Goal: Task Accomplishment & Management: Manage account settings

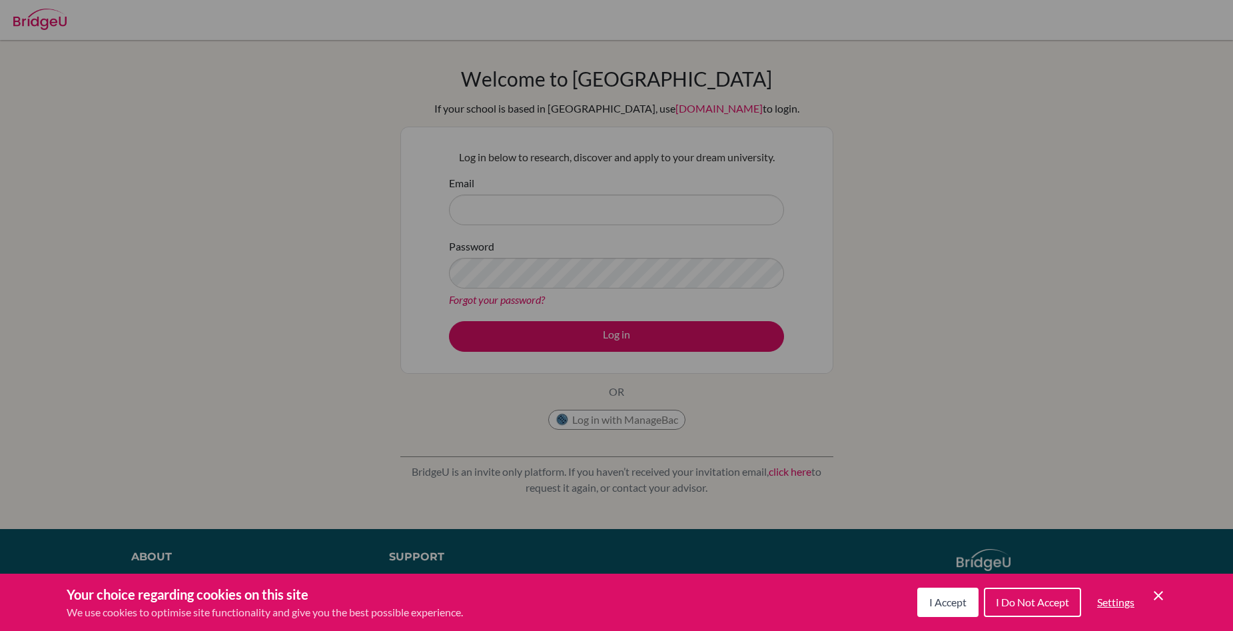
click at [1165, 599] on icon "Cookie Control Close Icon" at bounding box center [1159, 596] width 16 height 16
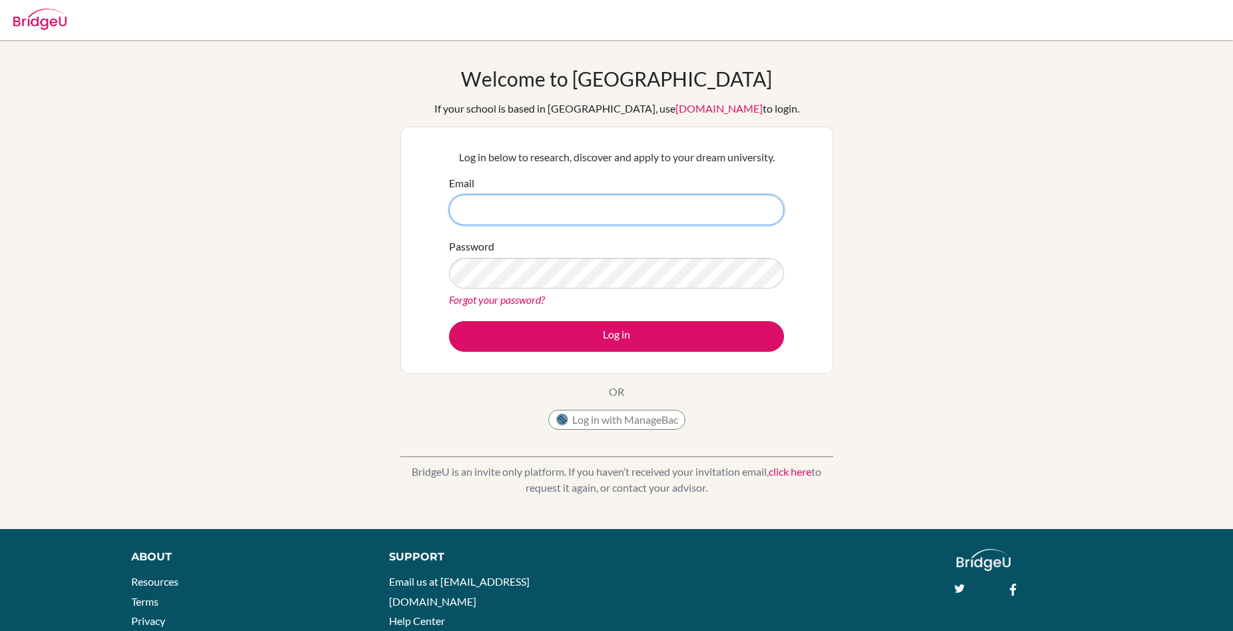
click at [678, 218] on input "Email" at bounding box center [616, 210] width 335 height 31
type input "siam.rab"
click at [532, 301] on link "Forgot your password?" at bounding box center [497, 299] width 96 height 13
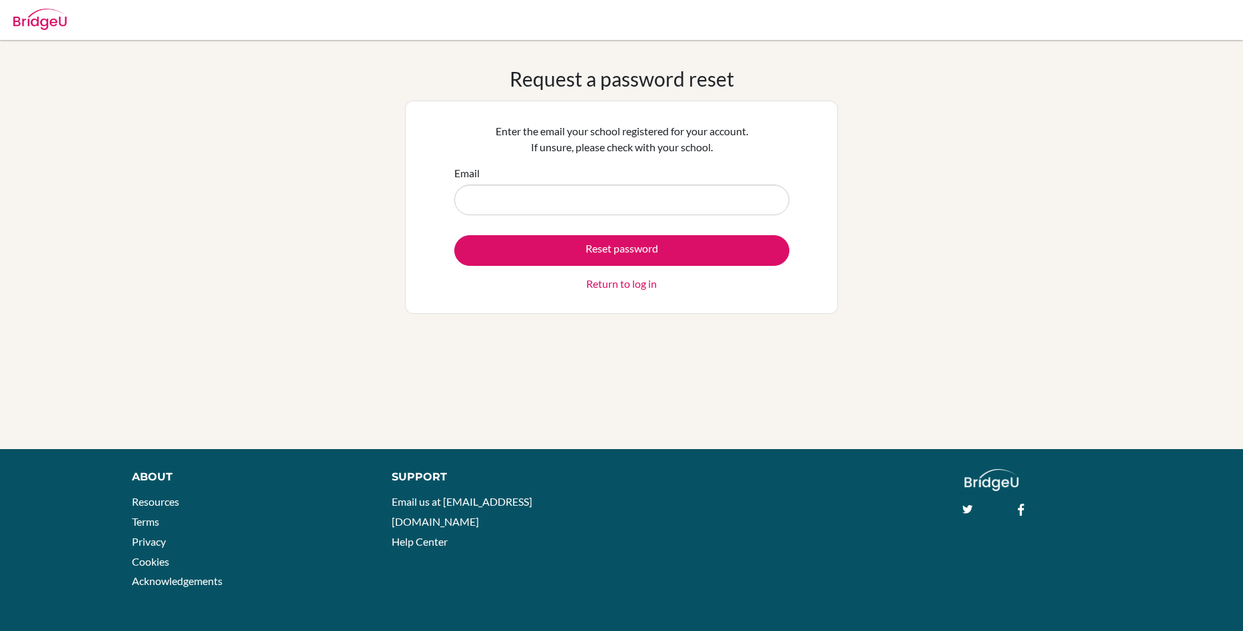
click at [560, 205] on input "Email" at bounding box center [621, 200] width 335 height 31
type input "siam.rabbi@summitschool.ae"
click at [454, 235] on button "Reset password" at bounding box center [621, 250] width 335 height 31
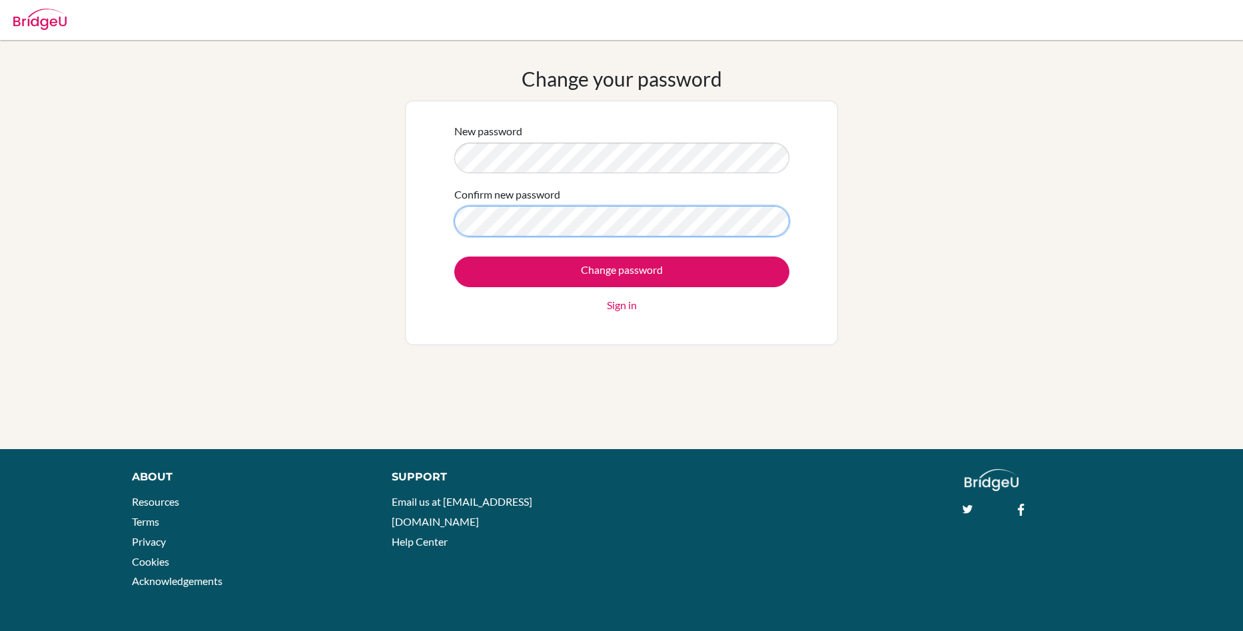
click at [454, 256] on input "Change password" at bounding box center [621, 271] width 335 height 31
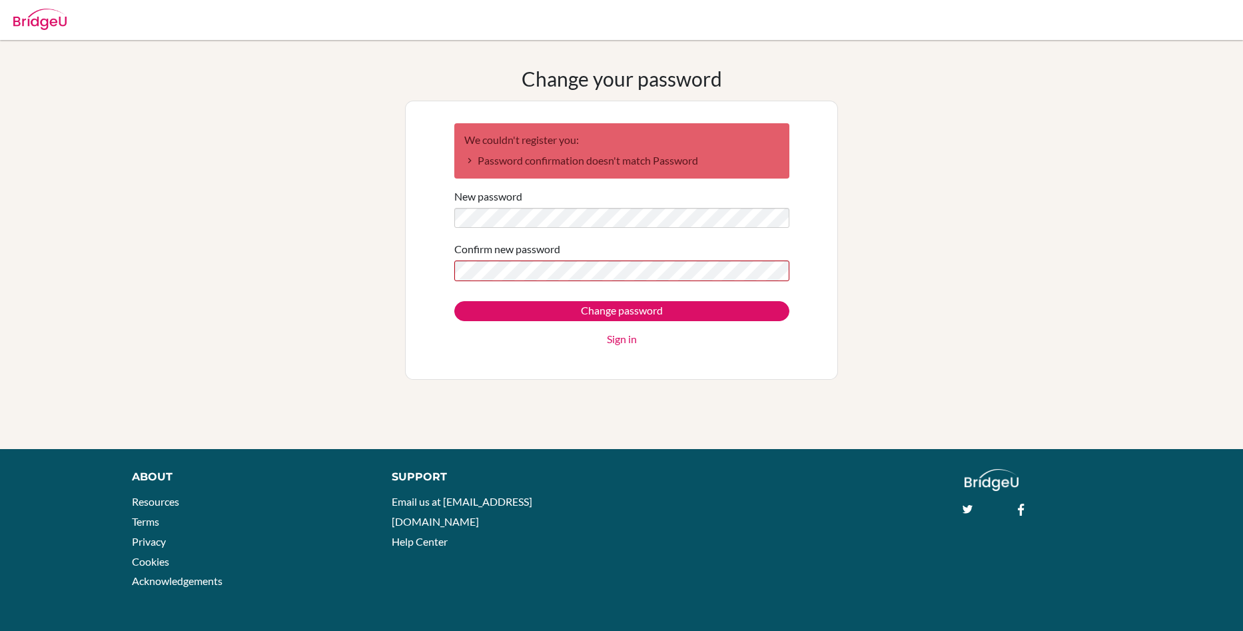
click at [776, 250] on div "Confirm new password" at bounding box center [621, 261] width 335 height 40
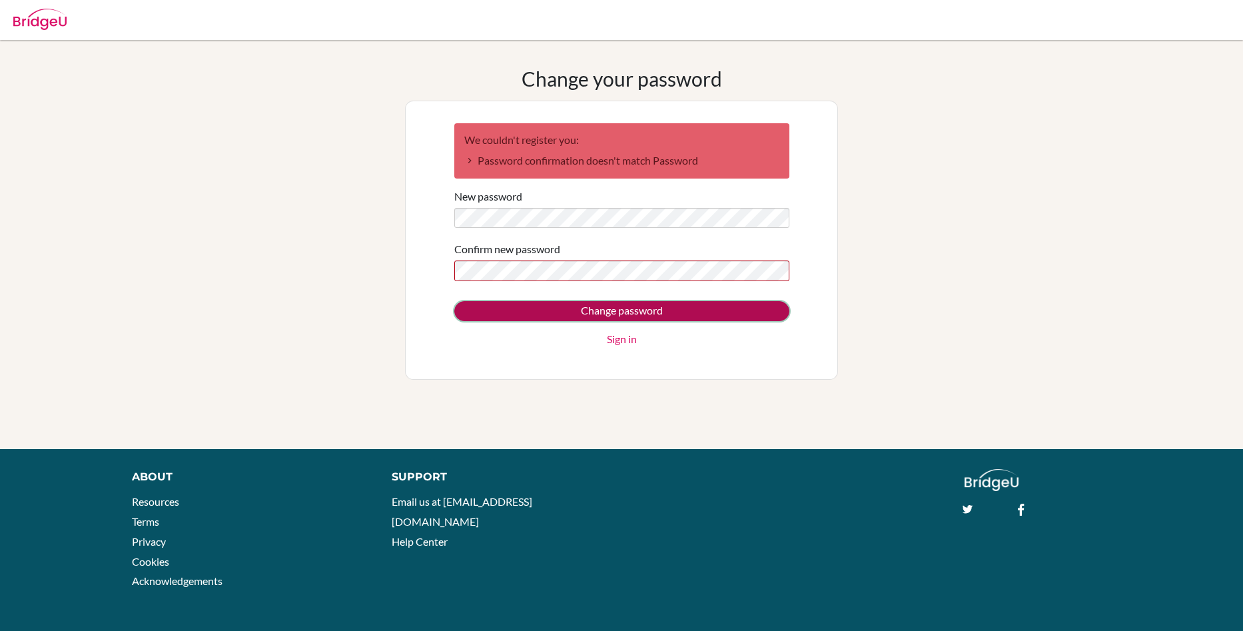
click at [630, 314] on input "Change password" at bounding box center [621, 311] width 335 height 20
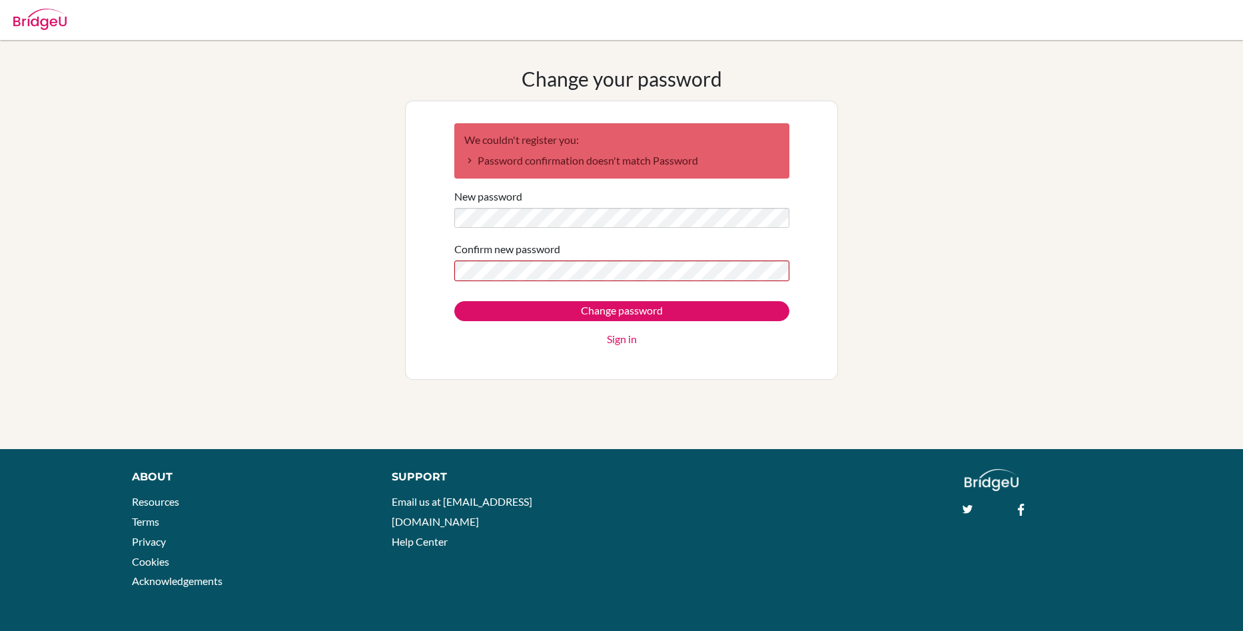
click at [929, 261] on div "Change your password We couldn't register you: Password confirmation doesn't ma…" at bounding box center [621, 245] width 1243 height 356
click at [799, 197] on div "We couldn't register you: Password confirmation doesn't match Password New pass…" at bounding box center [621, 240] width 433 height 279
drag, startPoint x: 1001, startPoint y: 182, endPoint x: 859, endPoint y: 268, distance: 165.9
click at [999, 184] on div "Change your password We couldn't register you: Password confirmation doesn't ma…" at bounding box center [621, 245] width 1243 height 356
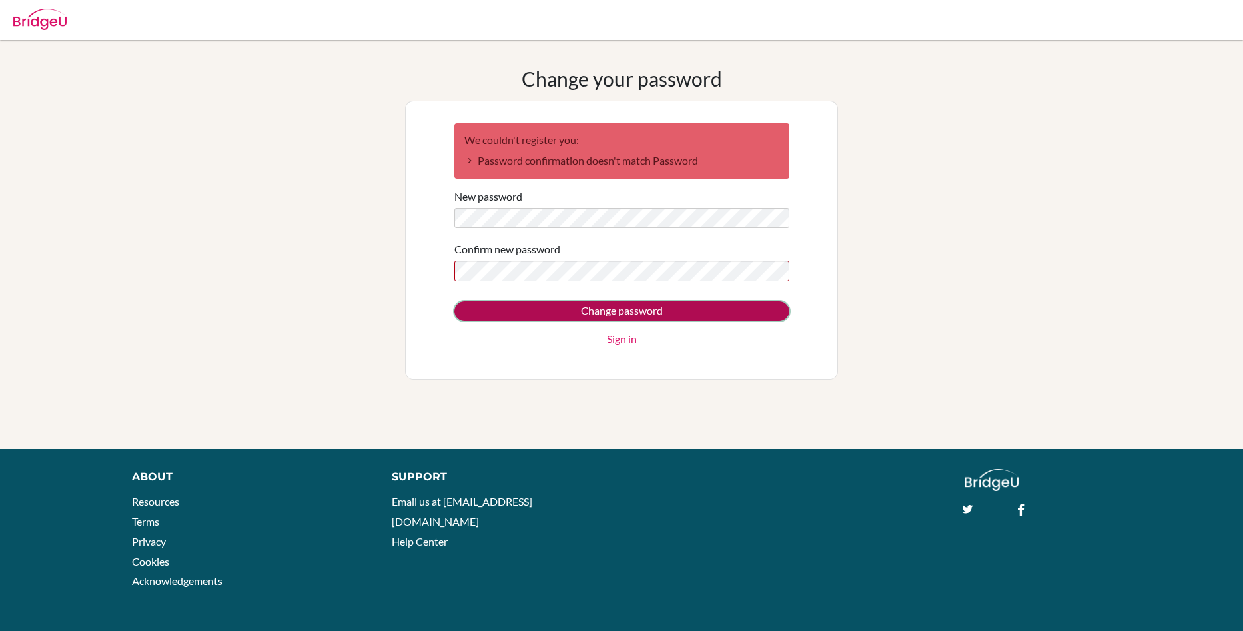
click at [647, 310] on input "Change password" at bounding box center [621, 311] width 335 height 20
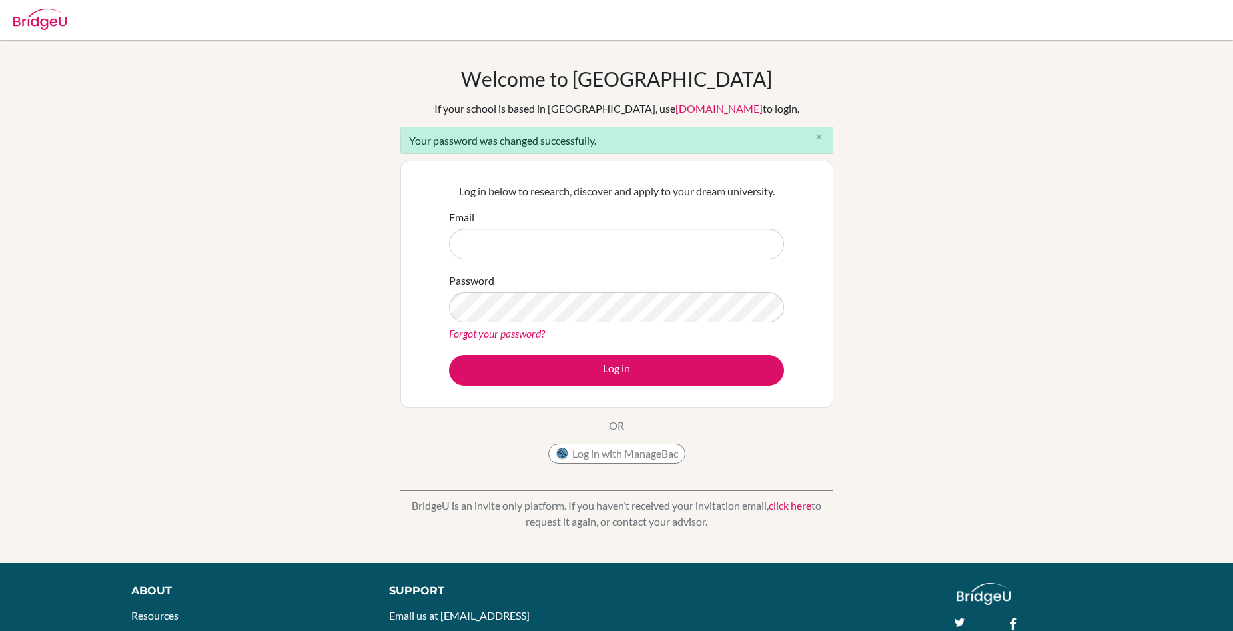
click at [566, 238] on input "Email" at bounding box center [616, 244] width 335 height 31
type input "siam.rabbi@summitschool.ae"
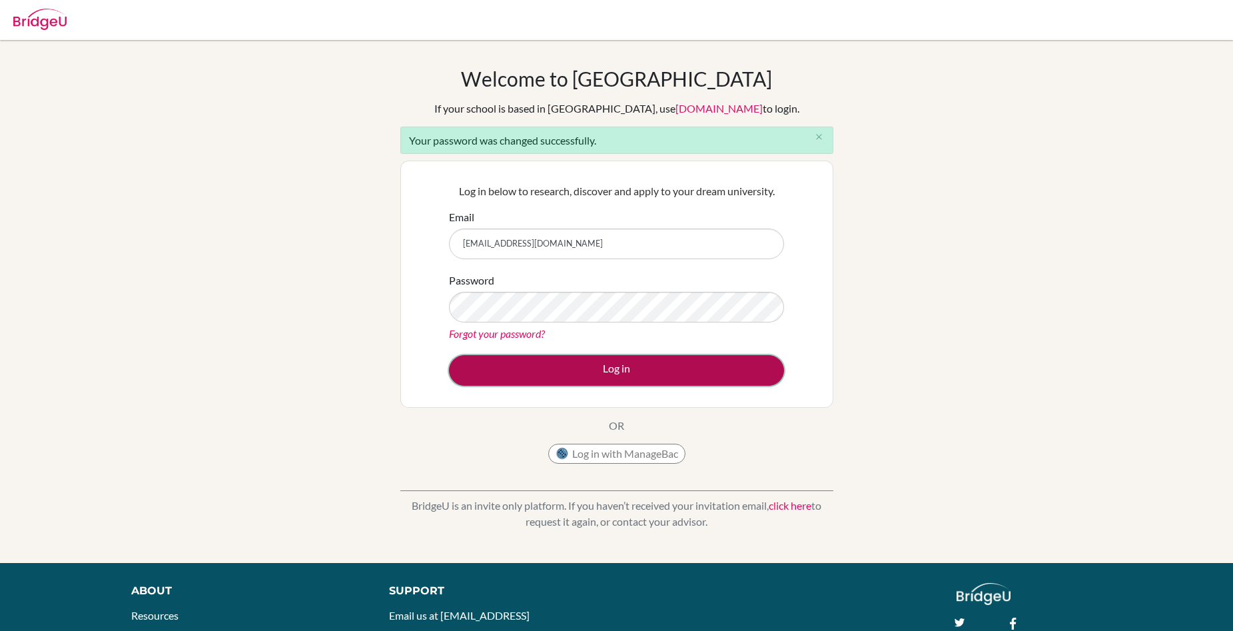
click at [678, 373] on button "Log in" at bounding box center [616, 370] width 335 height 31
